Goal: Transaction & Acquisition: Purchase product/service

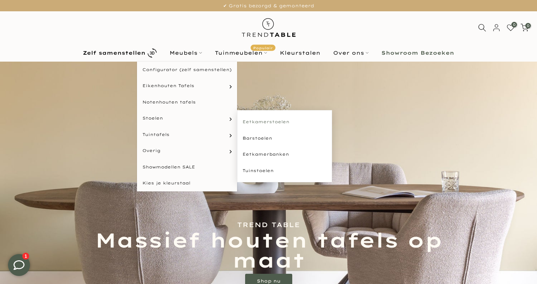
click at [260, 123] on link "Eetkamerstoelen" at bounding box center [284, 122] width 95 height 16
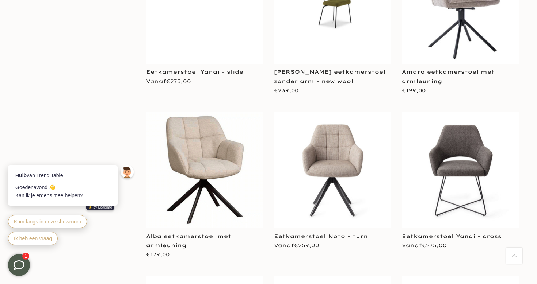
scroll to position [916, 0]
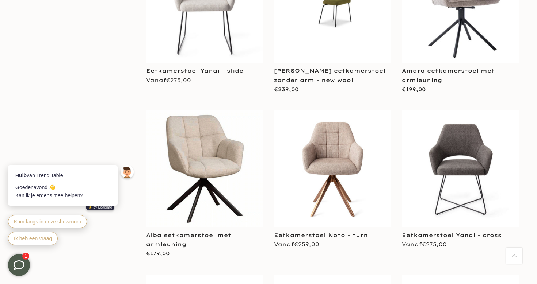
click at [334, 163] on img at bounding box center [332, 169] width 117 height 117
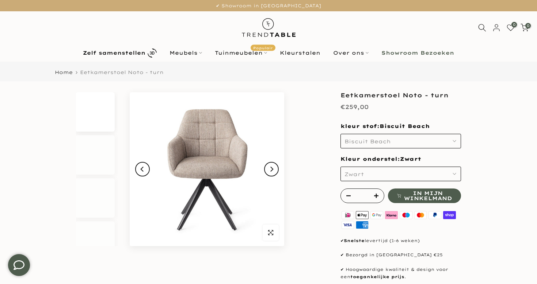
click at [379, 138] on span "Biscuit Beach" at bounding box center [367, 141] width 46 height 7
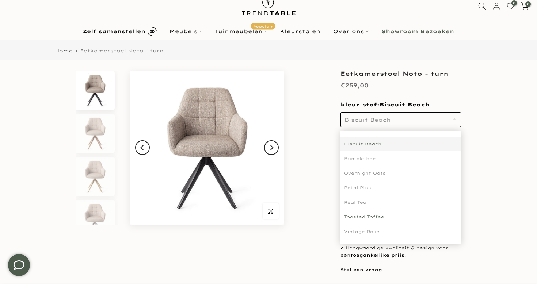
scroll to position [24, 0]
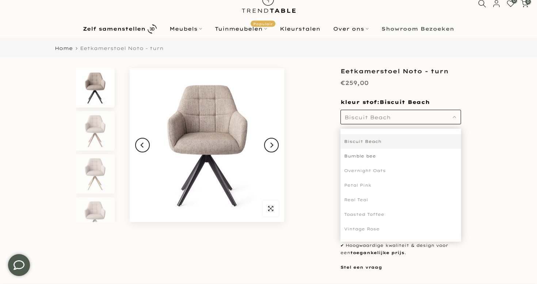
click at [362, 156] on div "Bumble bee" at bounding box center [400, 156] width 120 height 15
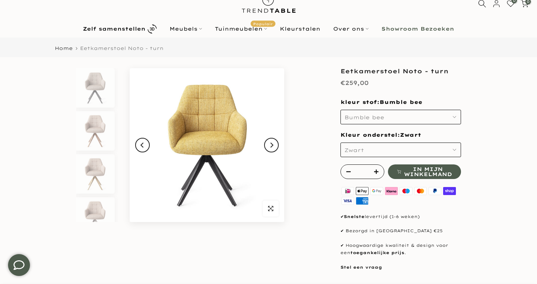
scroll to position [179, 0]
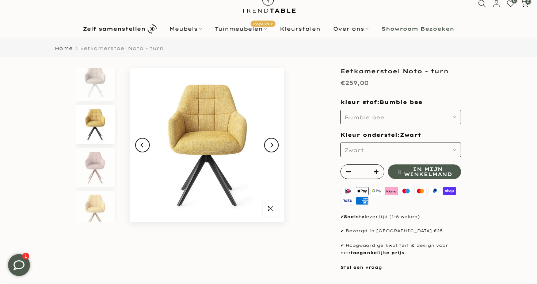
click at [368, 120] on span "Bumble bee" at bounding box center [364, 117] width 40 height 7
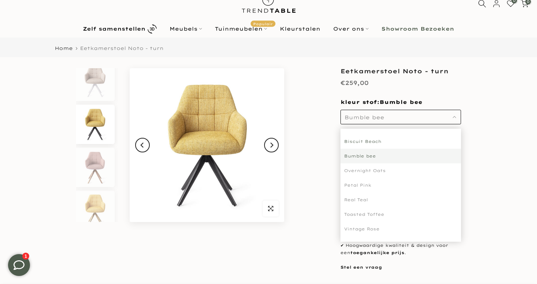
click at [360, 144] on div "Biscuit Beach" at bounding box center [400, 141] width 120 height 15
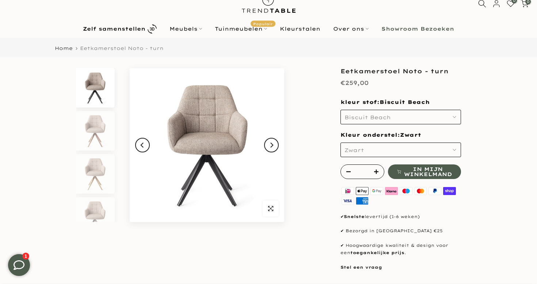
click at [366, 118] on span "Biscuit Beach" at bounding box center [367, 117] width 46 height 7
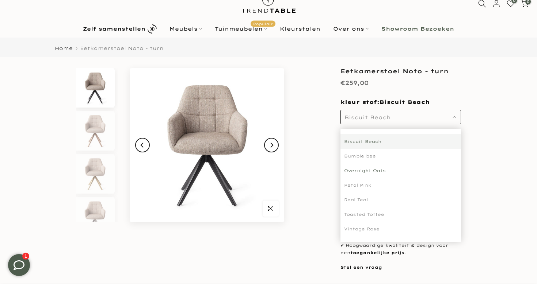
click at [362, 172] on div "Overnight Oats" at bounding box center [400, 171] width 120 height 15
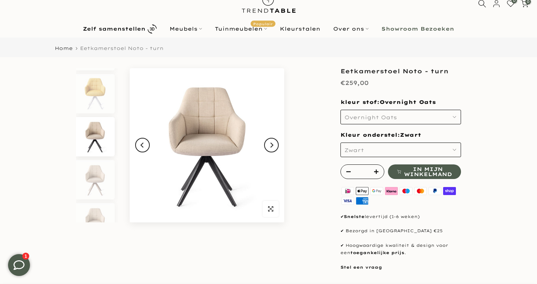
scroll to position [394, 0]
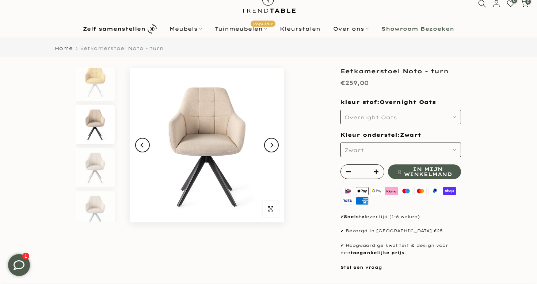
click at [369, 118] on span "Overnight Oats" at bounding box center [370, 117] width 53 height 7
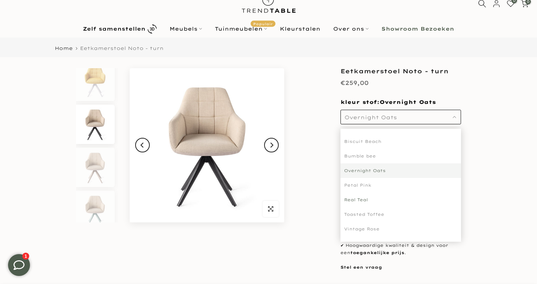
click at [357, 198] on div "Real Teal" at bounding box center [400, 200] width 120 height 15
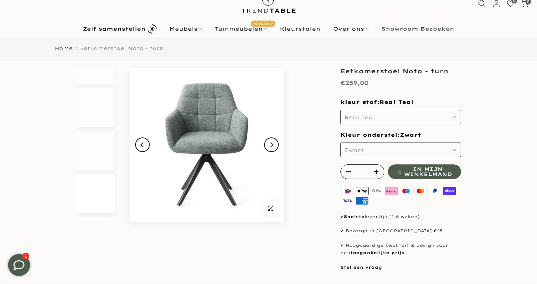
scroll to position [1170, 0]
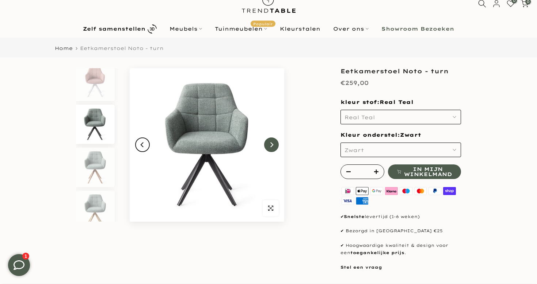
click at [268, 141] on button "Next" at bounding box center [271, 145] width 15 height 15
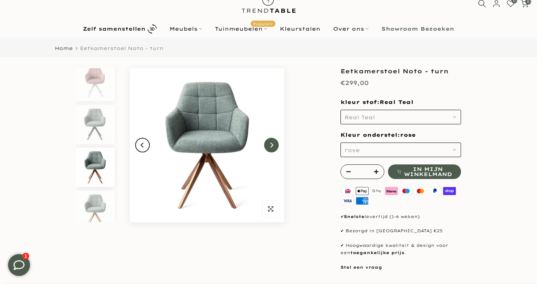
scroll to position [1213, 0]
click at [271, 144] on icon "Next" at bounding box center [271, 145] width 3 height 5
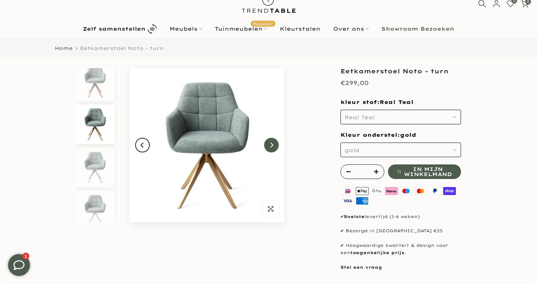
click at [271, 144] on icon "Next" at bounding box center [271, 145] width 3 height 5
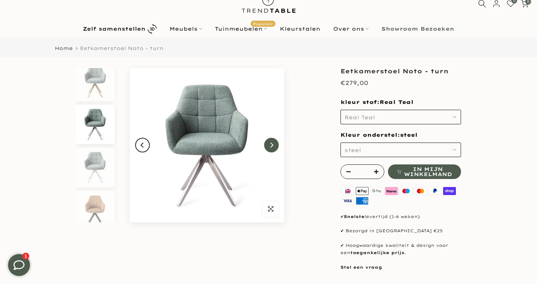
click at [271, 144] on icon "Next" at bounding box center [271, 145] width 3 height 5
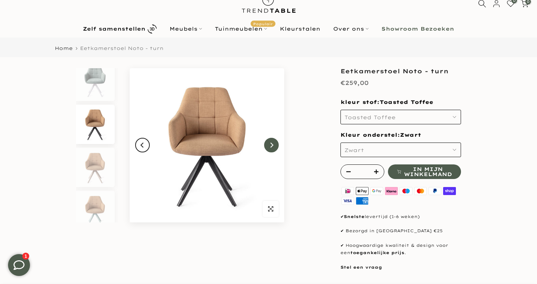
click at [271, 144] on icon "Next" at bounding box center [271, 145] width 3 height 5
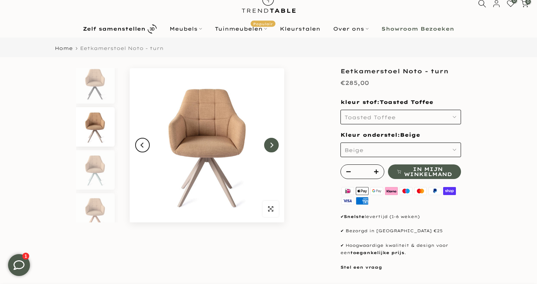
click at [271, 144] on icon "Next" at bounding box center [271, 145] width 3 height 5
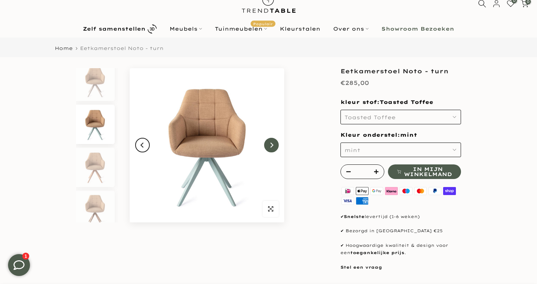
click at [271, 144] on icon "Next" at bounding box center [271, 145] width 3 height 5
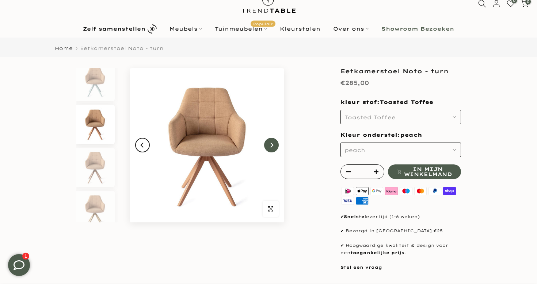
click at [271, 144] on icon "Next" at bounding box center [271, 145] width 3 height 5
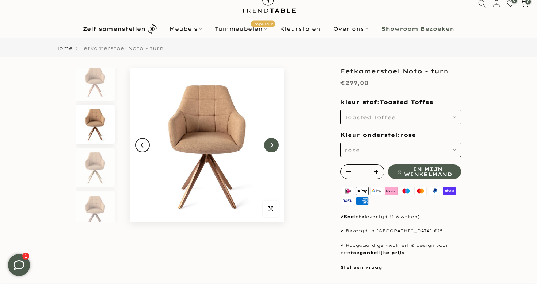
click at [271, 144] on icon "Next" at bounding box center [271, 145] width 3 height 5
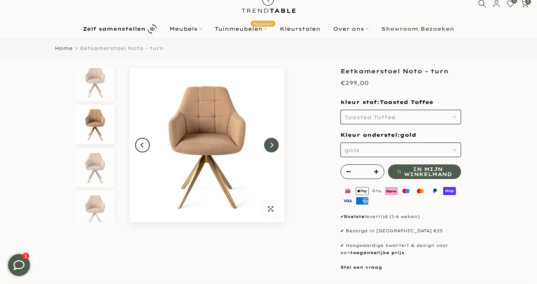
click at [271, 144] on icon "Next" at bounding box center [271, 145] width 3 height 5
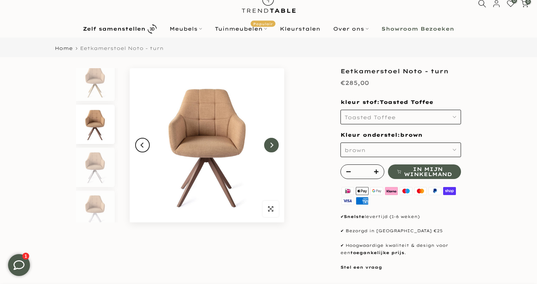
click at [271, 144] on icon "Next" at bounding box center [271, 145] width 3 height 5
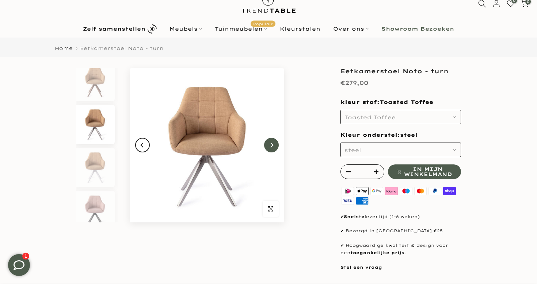
click at [271, 144] on icon "Next" at bounding box center [271, 145] width 3 height 5
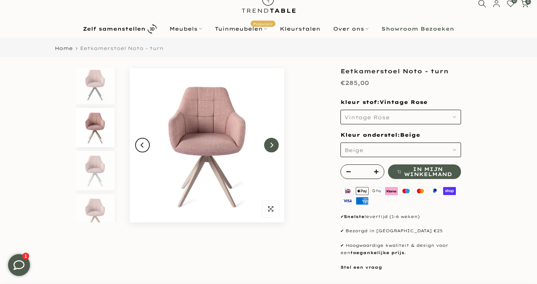
click at [271, 144] on icon "Next" at bounding box center [271, 145] width 3 height 5
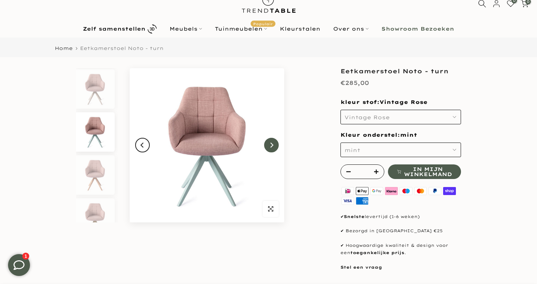
click at [271, 144] on icon "Next" at bounding box center [271, 145] width 3 height 5
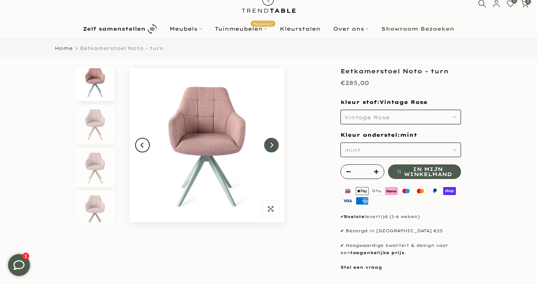
click at [271, 144] on icon "Next" at bounding box center [271, 145] width 3 height 5
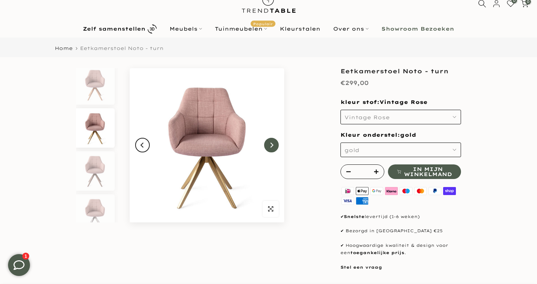
click at [271, 144] on icon "Next" at bounding box center [271, 145] width 3 height 5
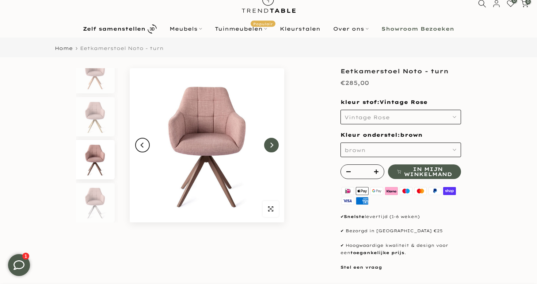
click at [271, 144] on icon "Next" at bounding box center [271, 145] width 3 height 5
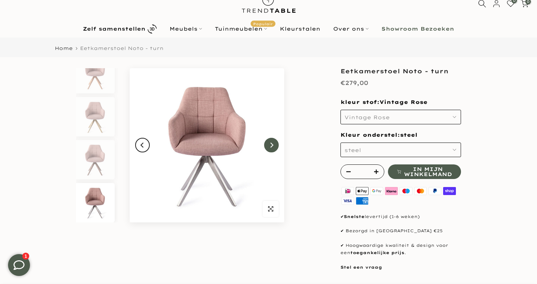
click at [271, 144] on icon "Next" at bounding box center [271, 145] width 3 height 5
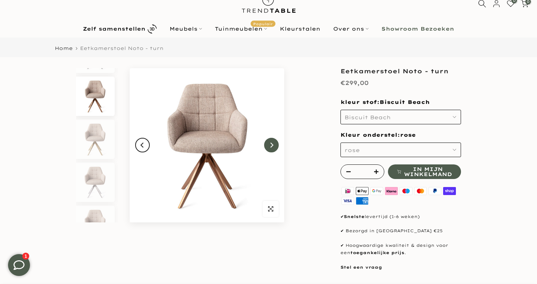
click at [271, 144] on icon "Next" at bounding box center [271, 145] width 3 height 5
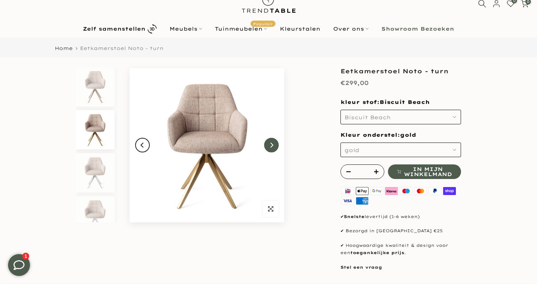
click at [271, 144] on icon "Next" at bounding box center [271, 145] width 3 height 5
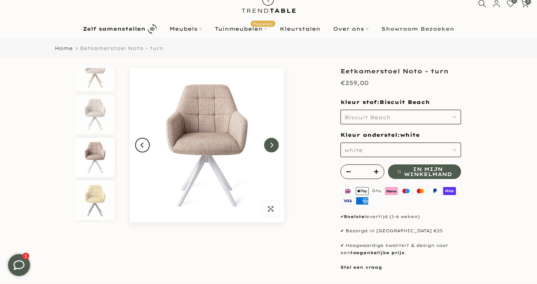
click at [271, 144] on icon "Next" at bounding box center [271, 145] width 3 height 5
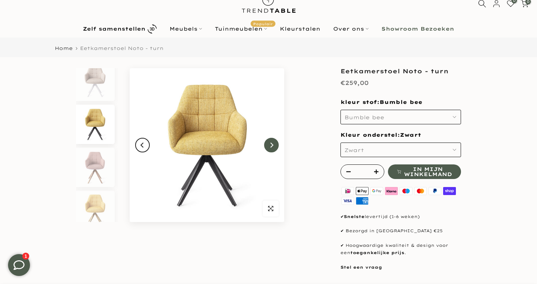
click at [271, 144] on icon "Next" at bounding box center [271, 145] width 3 height 5
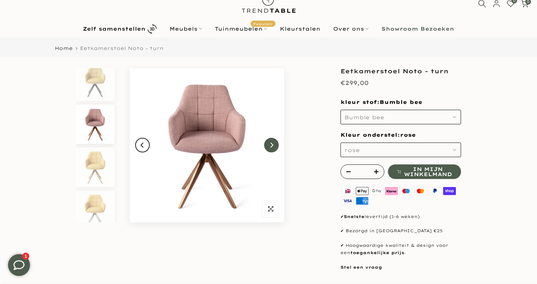
click at [271, 144] on icon "Next" at bounding box center [271, 145] width 3 height 5
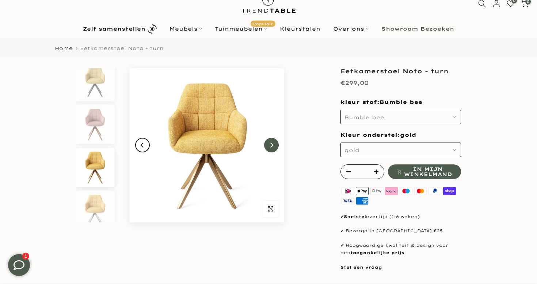
scroll to position [265, 0]
